Goal: Task Accomplishment & Management: Manage account settings

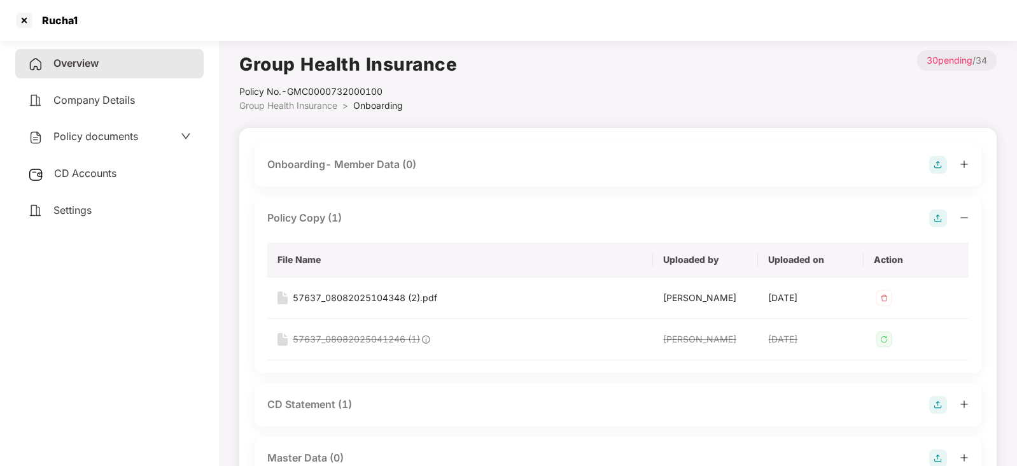
scroll to position [366, 0]
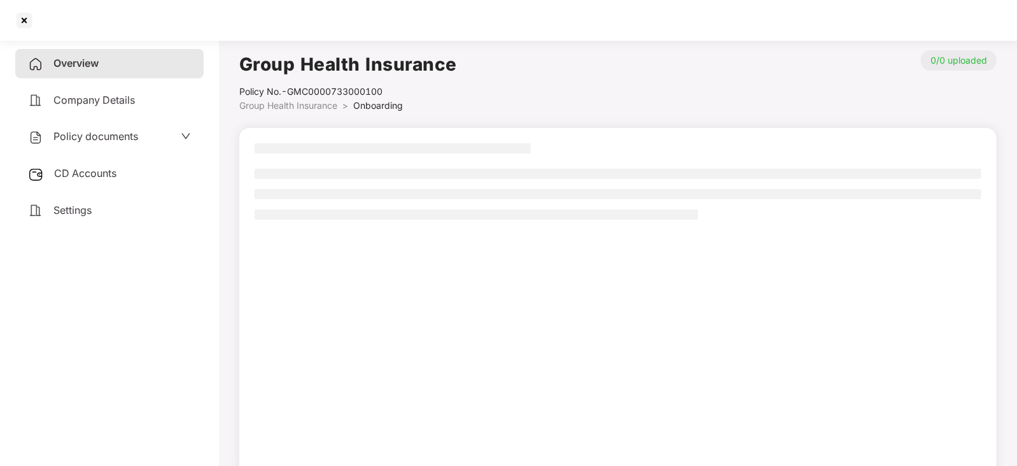
scroll to position [34, 0]
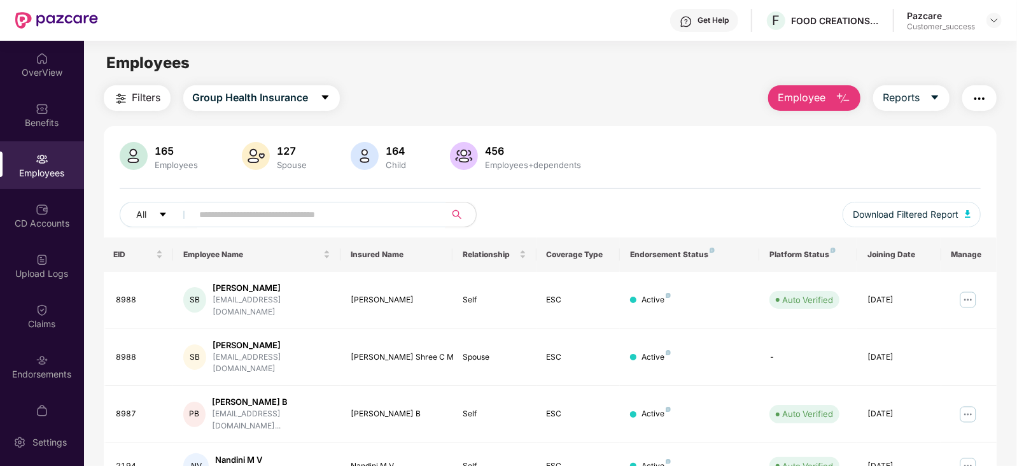
click at [232, 215] on input "text" at bounding box center [314, 214] width 228 height 19
type input "***"
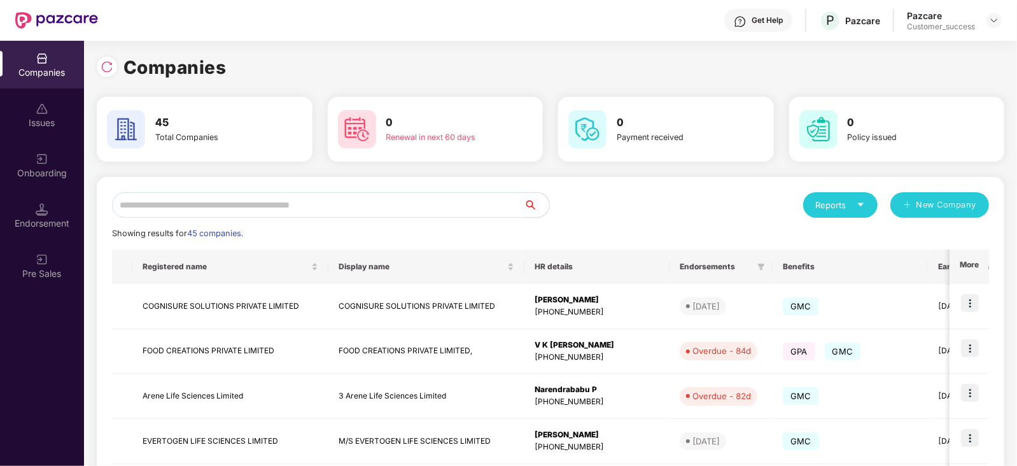
click at [162, 202] on input "text" at bounding box center [318, 204] width 412 height 25
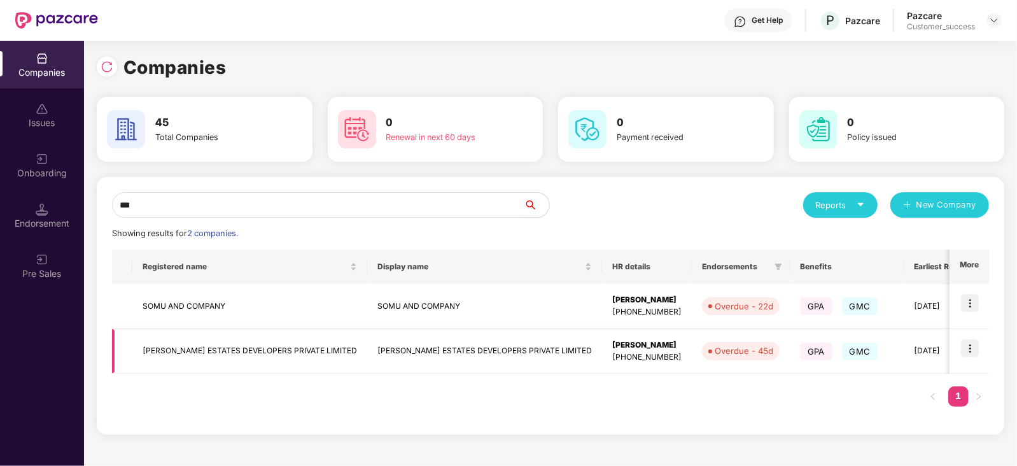
type input "***"
click at [497, 347] on td "VASWANI ESTATES DEVELOPERS PRIVATE LIMITED" at bounding box center [484, 351] width 235 height 45
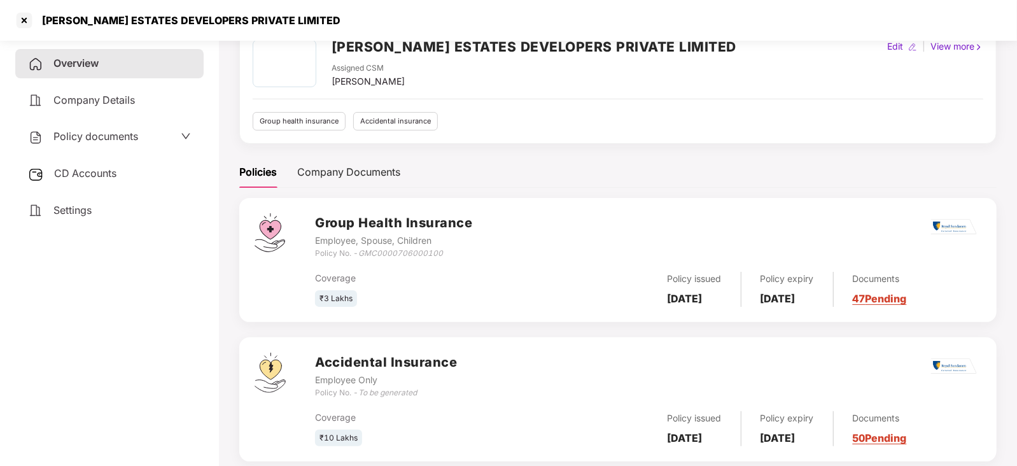
scroll to position [93, 0]
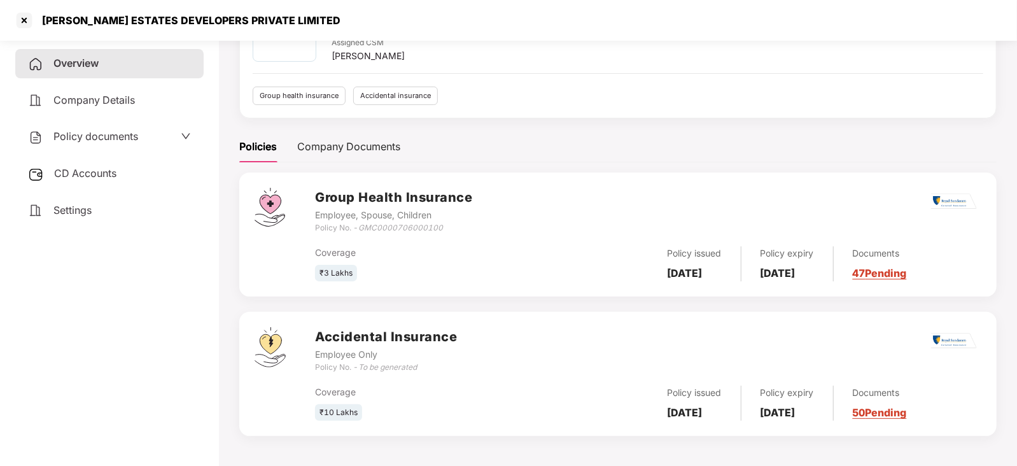
click at [904, 277] on link "47 Pending" at bounding box center [880, 273] width 54 height 13
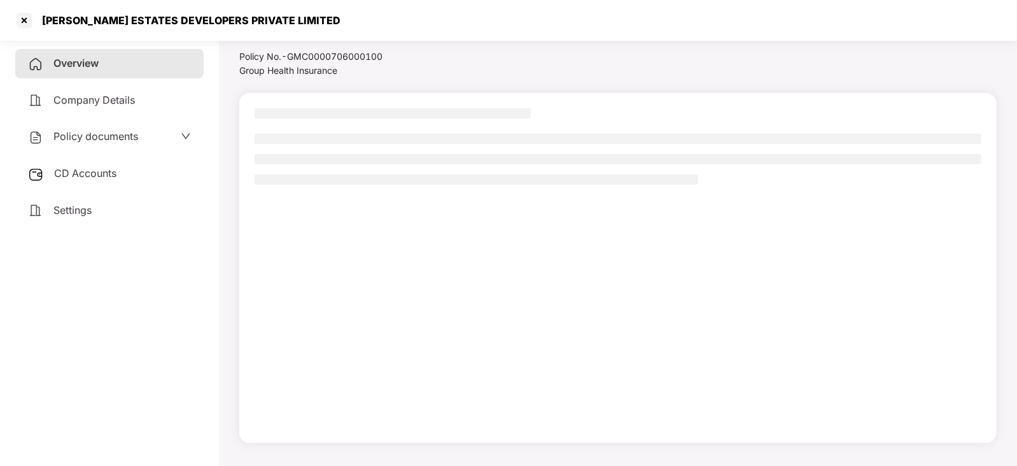
scroll to position [34, 0]
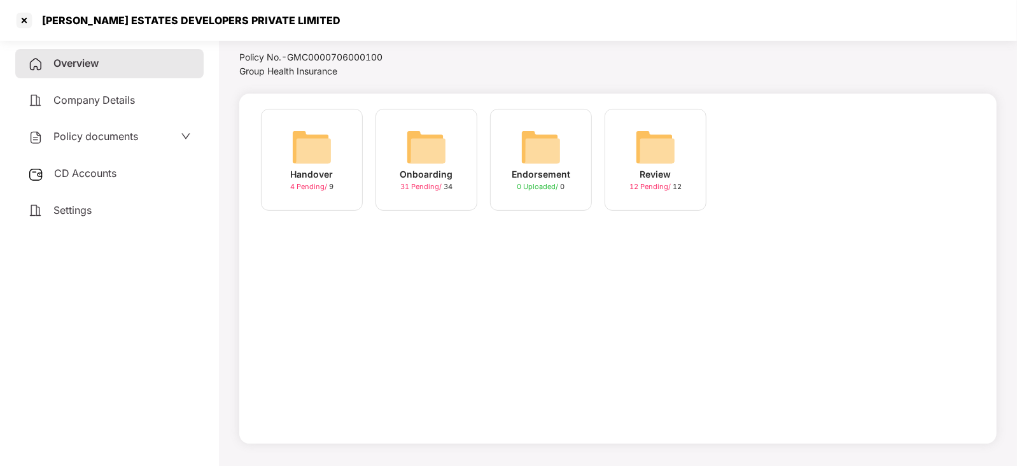
click at [440, 151] on img at bounding box center [426, 147] width 41 height 41
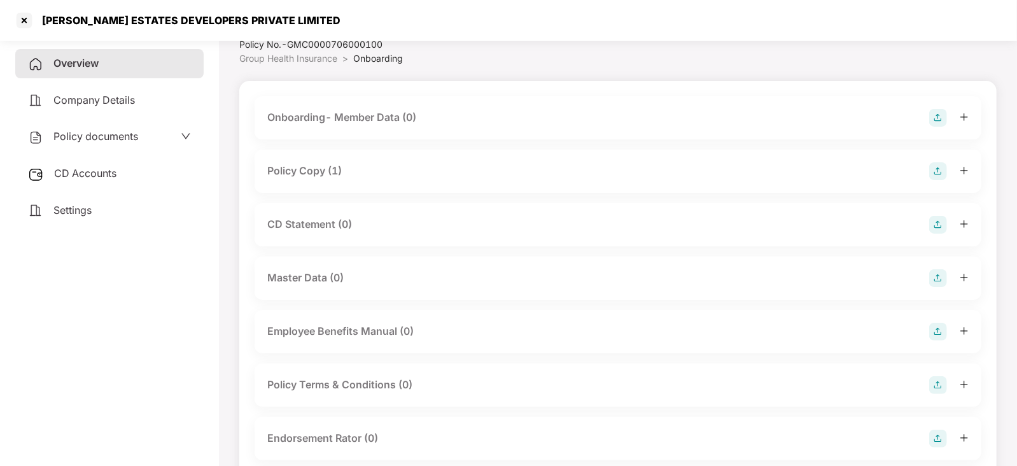
scroll to position [45, 0]
click at [315, 174] on div "Policy Copy (1)" at bounding box center [304, 173] width 74 height 16
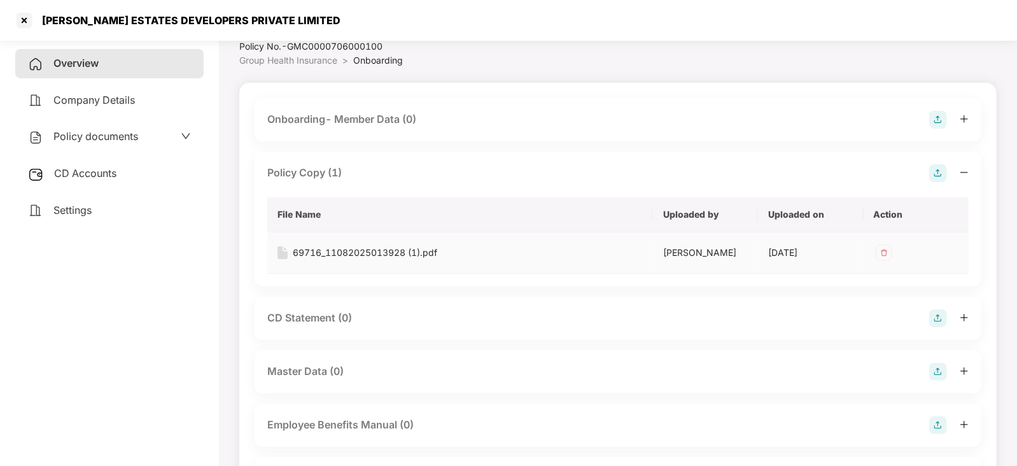
click at [329, 256] on div "69716_11082025013928 (1).pdf" at bounding box center [365, 253] width 144 height 14
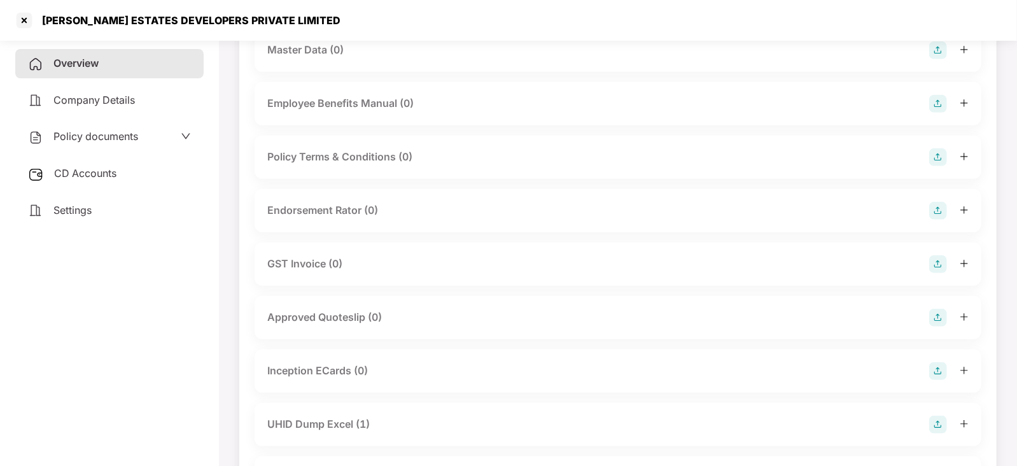
scroll to position [368, 0]
click at [938, 205] on img at bounding box center [938, 209] width 18 height 18
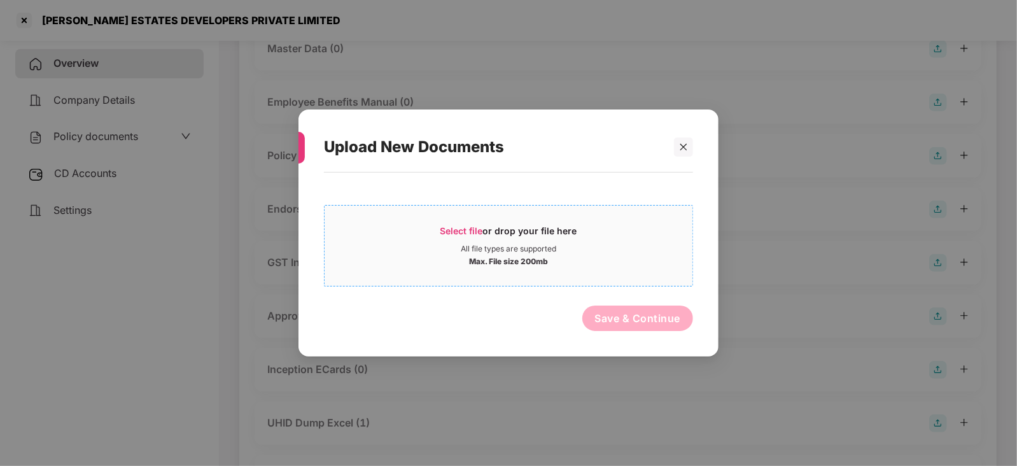
click at [471, 225] on div "Select file or drop your file here" at bounding box center [508, 234] width 137 height 19
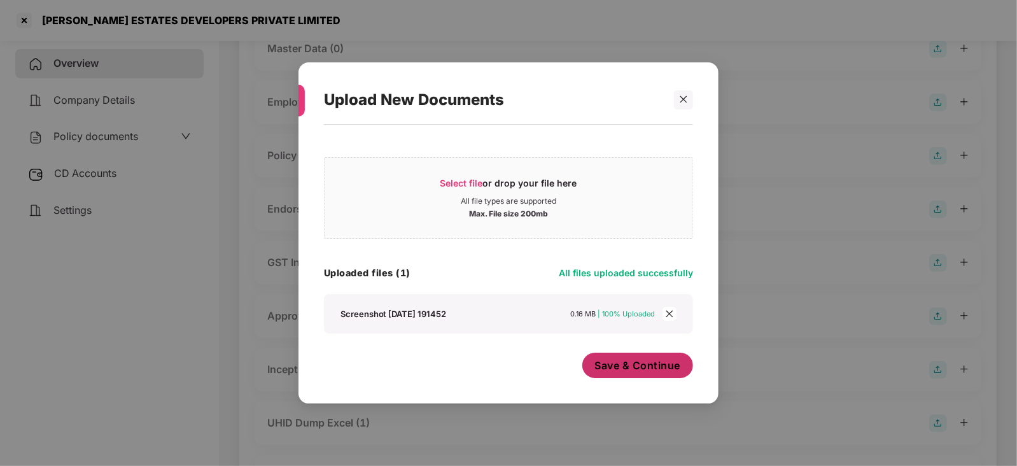
click at [655, 366] on span "Save & Continue" at bounding box center [638, 365] width 86 height 14
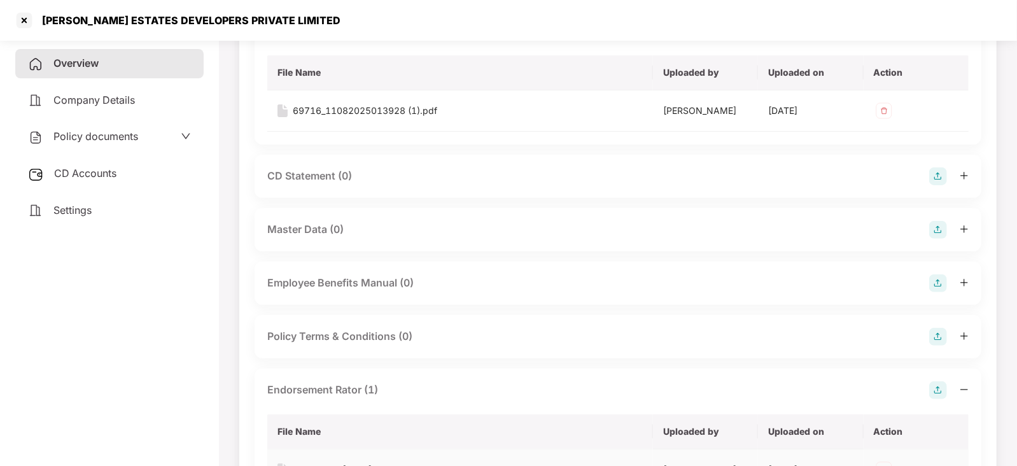
scroll to position [0, 0]
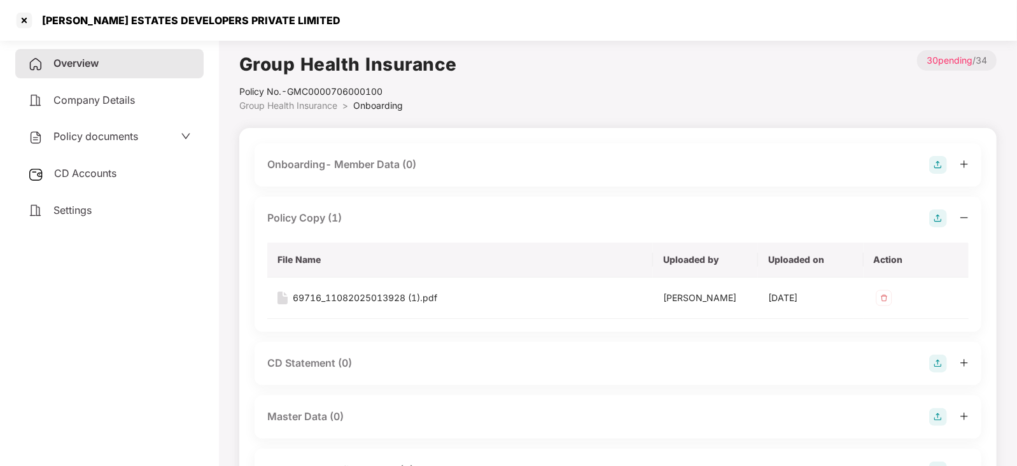
click at [332, 87] on div "Policy No.- GMC0000706000100" at bounding box center [348, 92] width 218 height 14
copy div "GMC0000706000100"
click at [941, 365] on img at bounding box center [938, 363] width 18 height 18
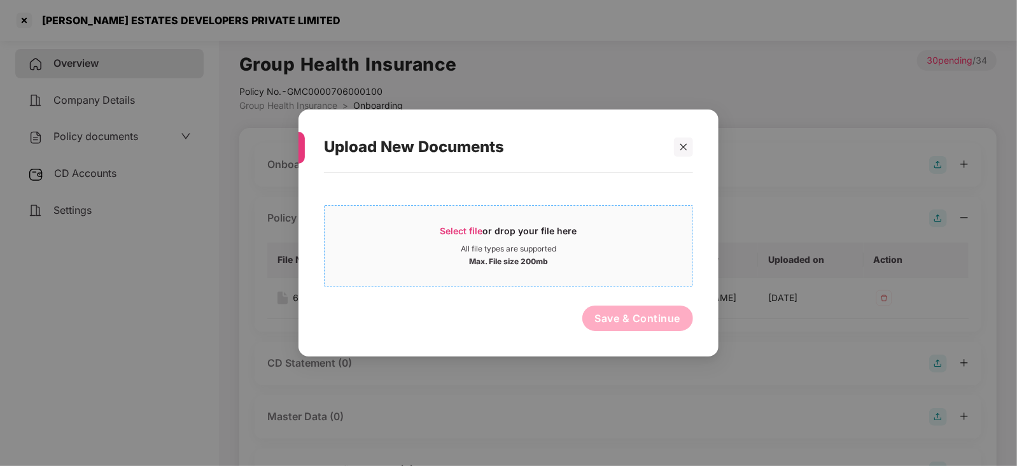
click at [463, 223] on span "Select file or drop your file here All file types are supported Max. File size …" at bounding box center [508, 245] width 368 height 61
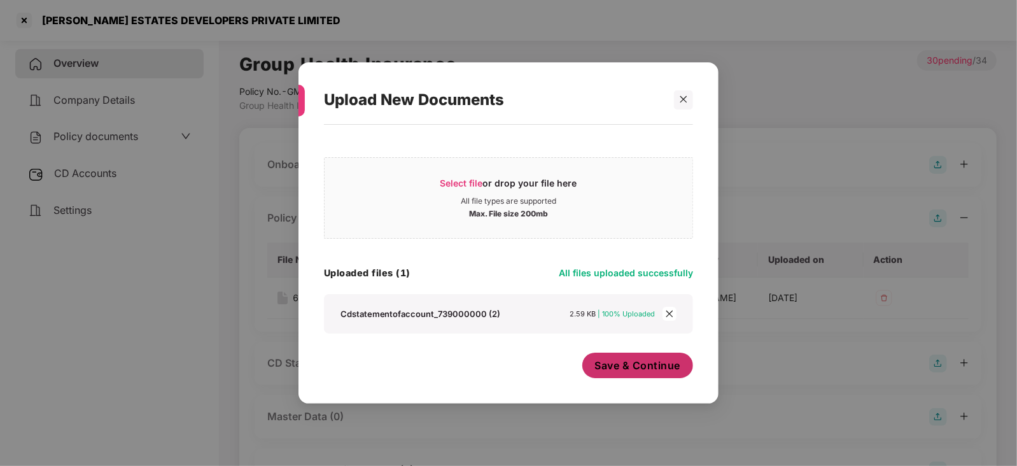
click at [658, 359] on span "Save & Continue" at bounding box center [638, 365] width 86 height 14
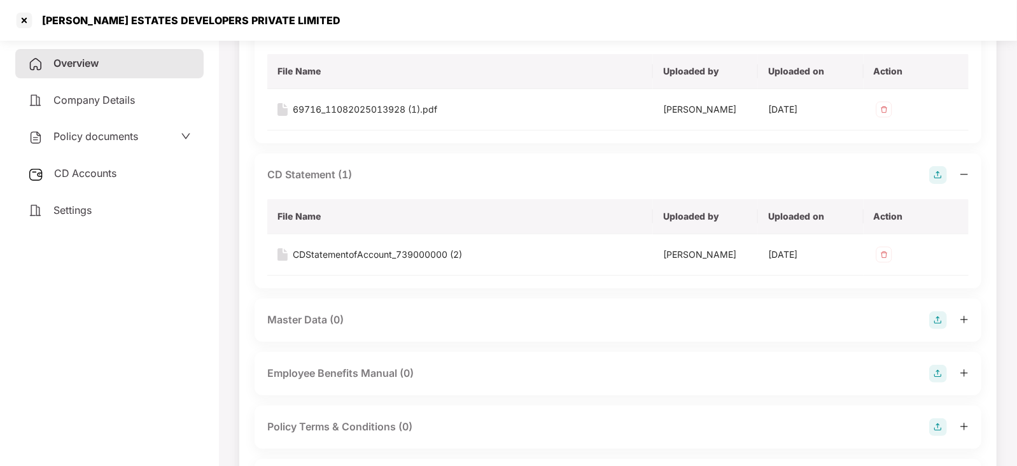
scroll to position [171, 0]
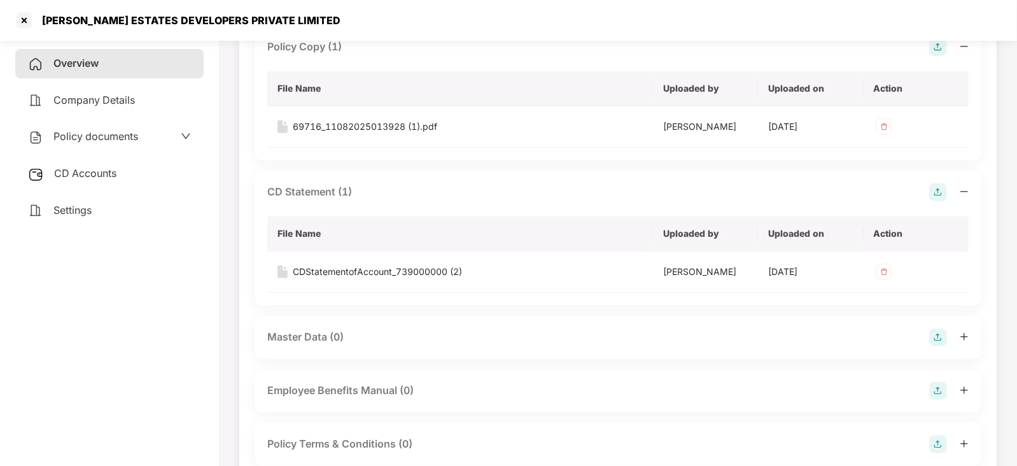
click at [71, 20] on div "VASWANI ESTATES DEVELOPERS PRIVATE LIMITED" at bounding box center [187, 20] width 306 height 13
copy div "VASWANI"
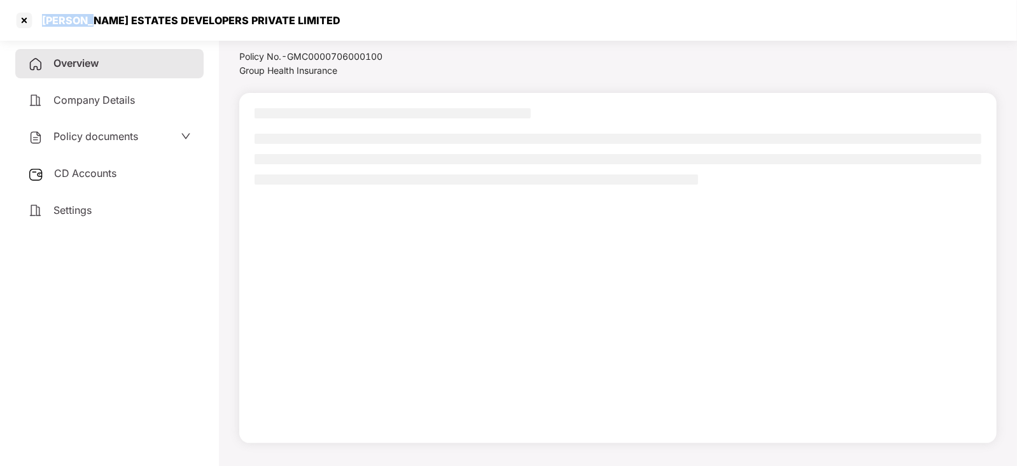
scroll to position [34, 0]
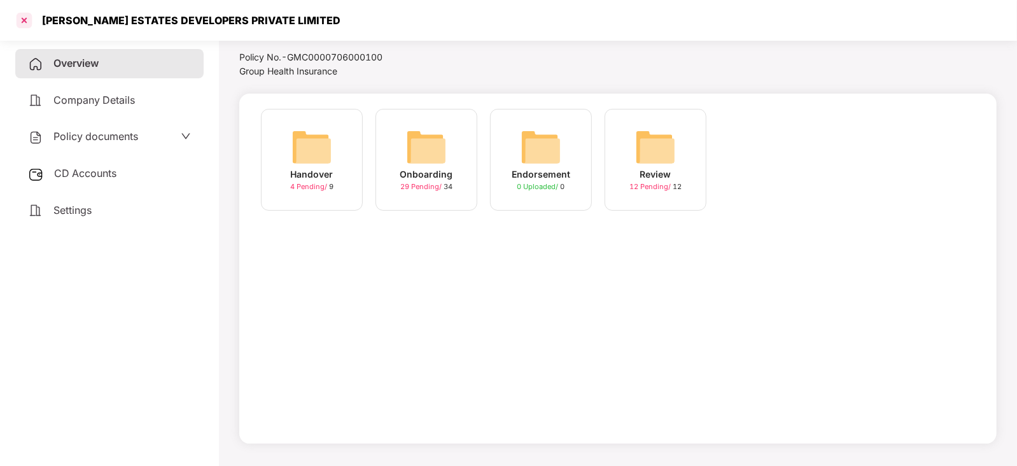
click at [21, 18] on div at bounding box center [24, 20] width 20 height 20
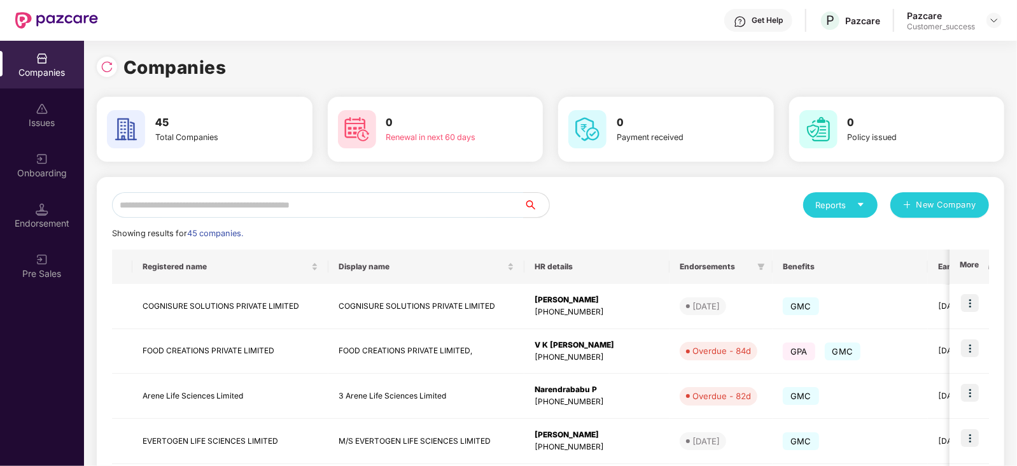
scroll to position [0, 0]
click at [228, 199] on input "text" at bounding box center [318, 204] width 412 height 25
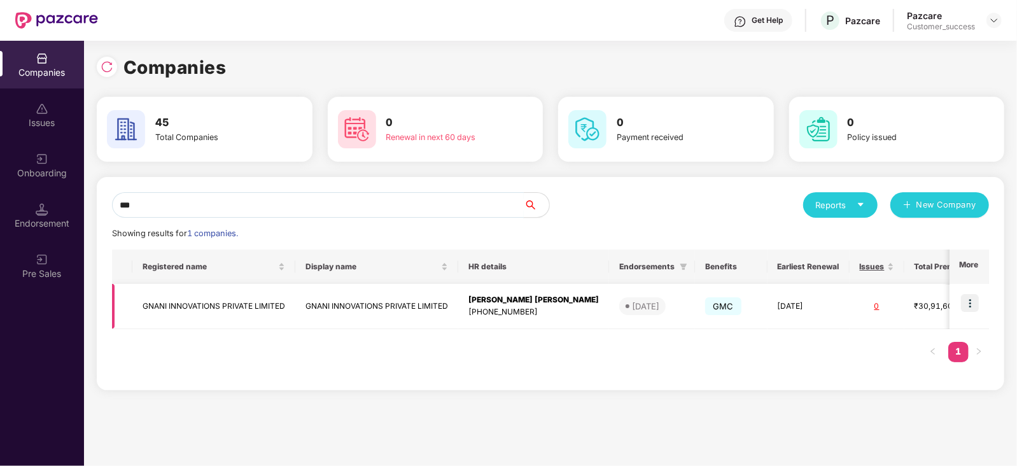
type input "***"
drag, startPoint x: 289, startPoint y: 303, endPoint x: 137, endPoint y: 295, distance: 152.9
click at [137, 295] on td "GNANI INNOVATIONS PRIVATE LIMITED" at bounding box center [213, 306] width 163 height 45
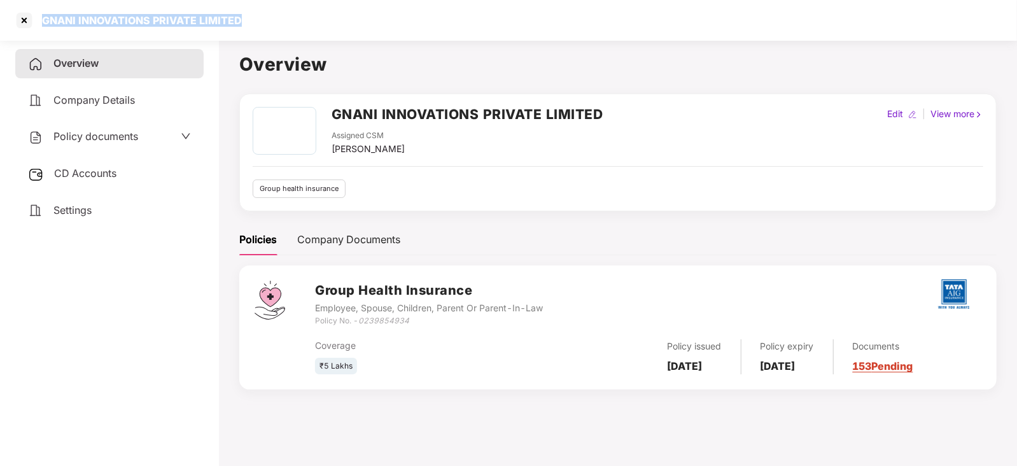
drag, startPoint x: 242, startPoint y: 20, endPoint x: 32, endPoint y: 31, distance: 210.2
click at [32, 31] on div "GNANI INNOVATIONS PRIVATE LIMITED" at bounding box center [508, 20] width 1017 height 41
copy div "GNANI INNOVATIONS PRIVATE LIMITED"
